Goal: Information Seeking & Learning: Learn about a topic

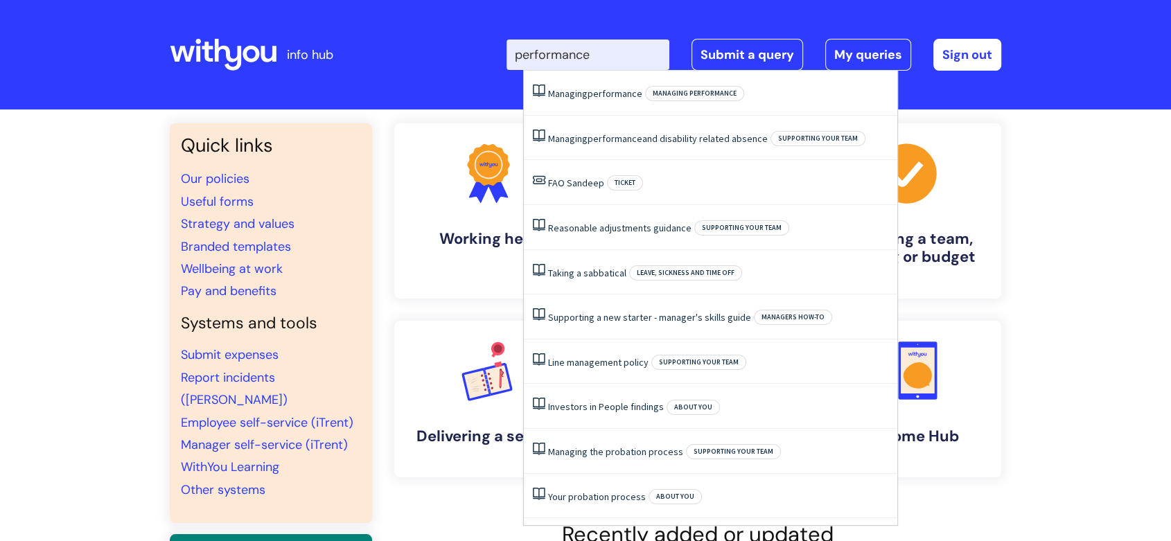
type input "performance"
click button "Search" at bounding box center [0, 0] width 0 height 0
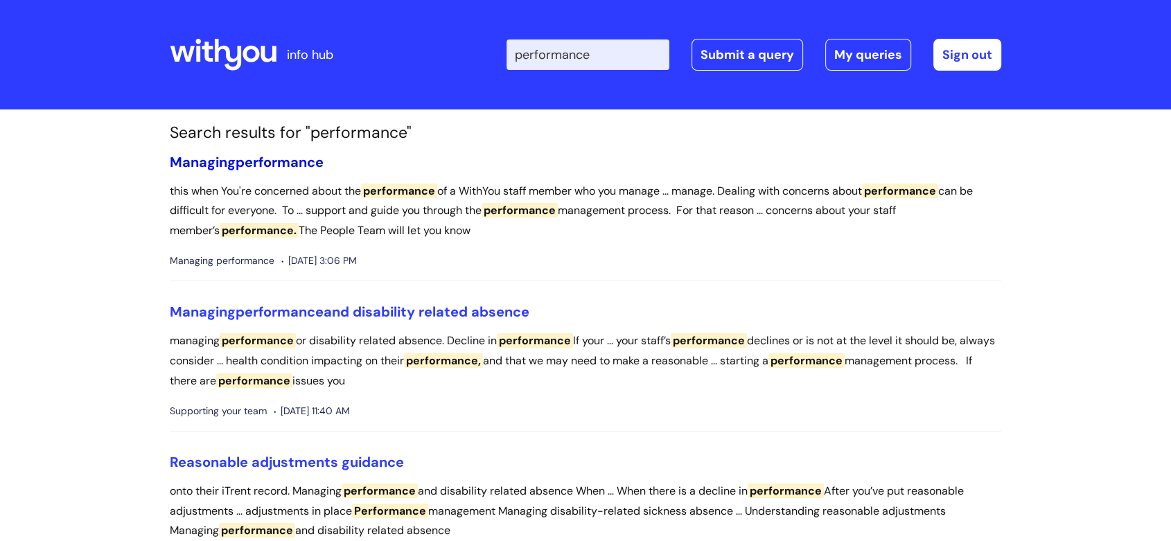
click at [310, 164] on span "performance" at bounding box center [280, 162] width 88 height 18
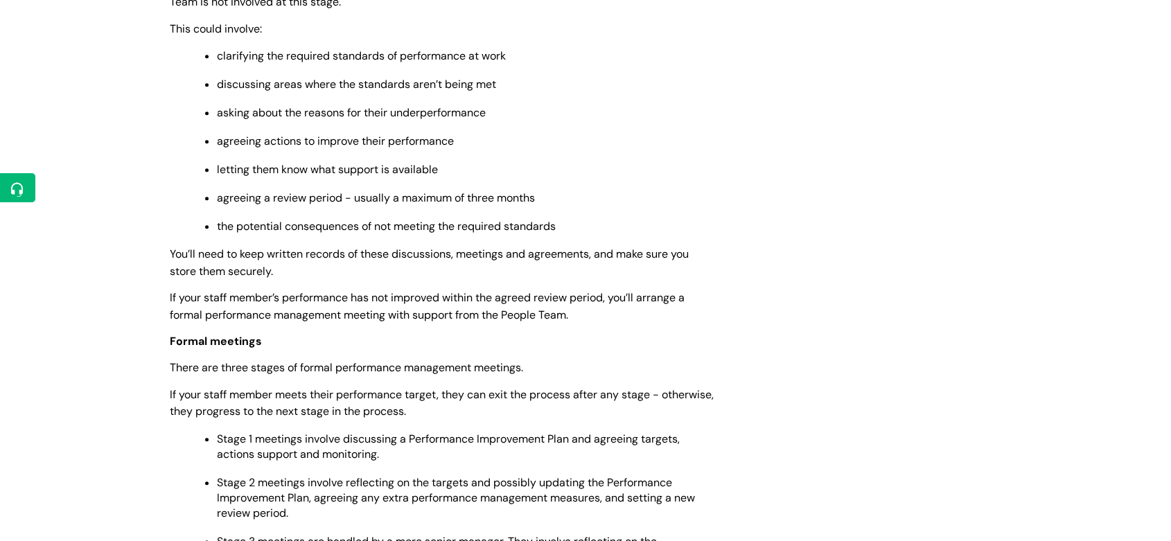
scroll to position [1000, 0]
